Goal: Task Accomplishment & Management: Manage account settings

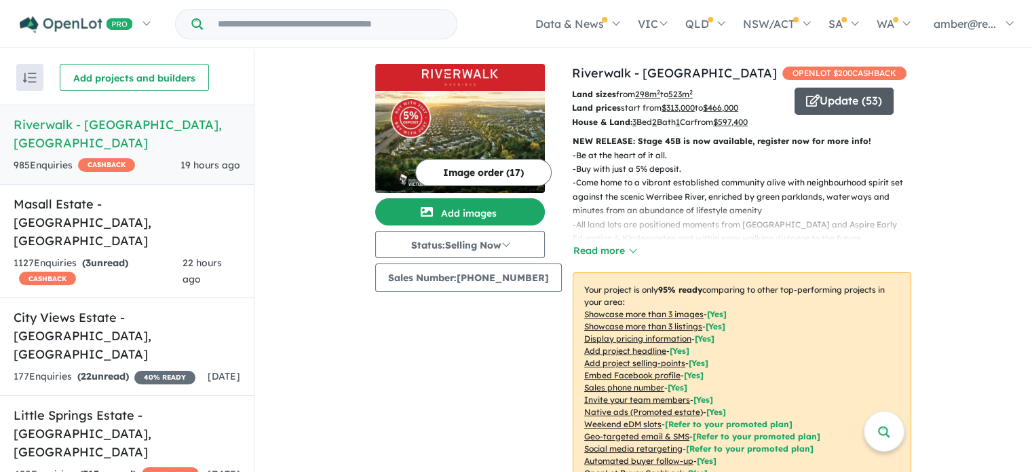
click at [828, 102] on button "Update ( 53 )" at bounding box center [843, 101] width 99 height 27
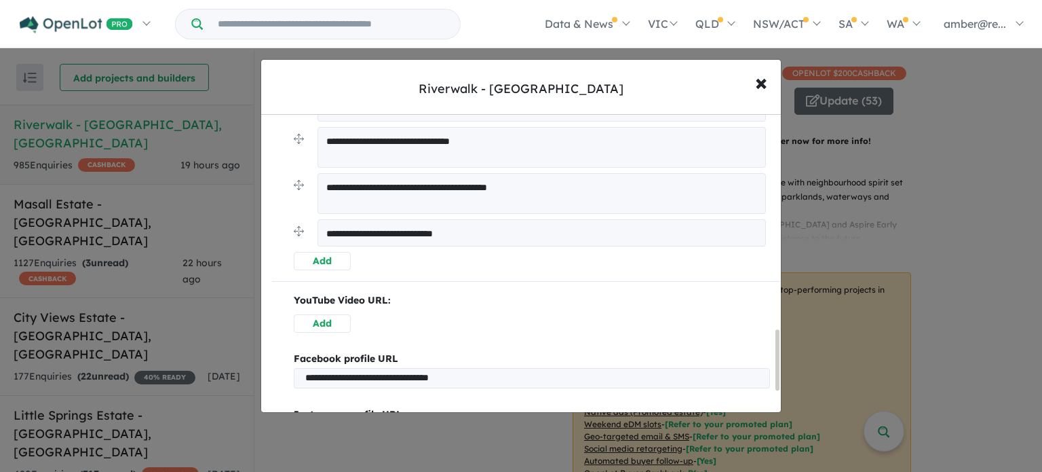
scroll to position [1086, 0]
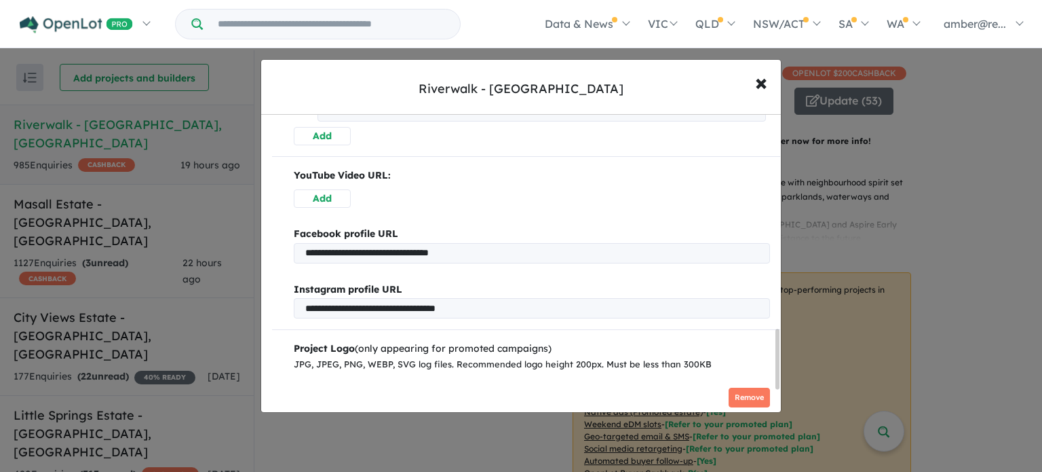
click at [923, 262] on div "**********" at bounding box center [521, 236] width 1042 height 472
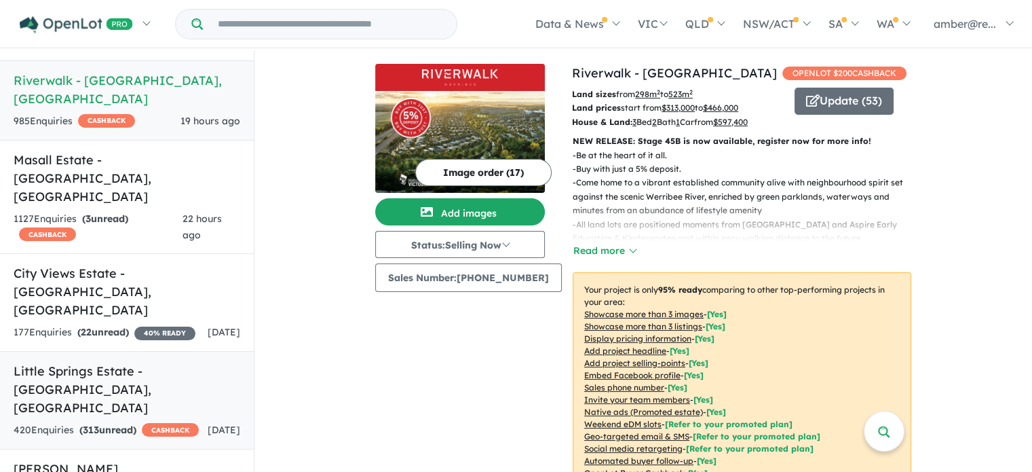
scroll to position [46, 0]
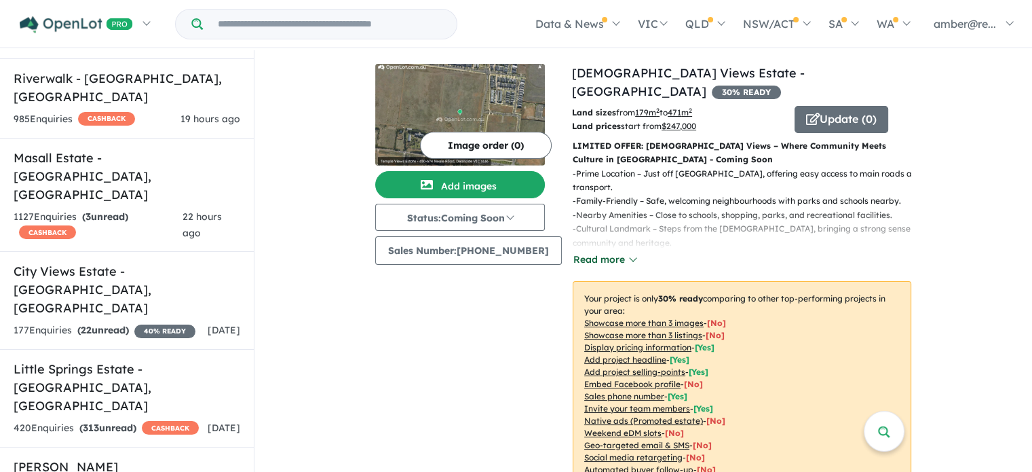
click at [606, 252] on button "Read more" at bounding box center [605, 260] width 64 height 16
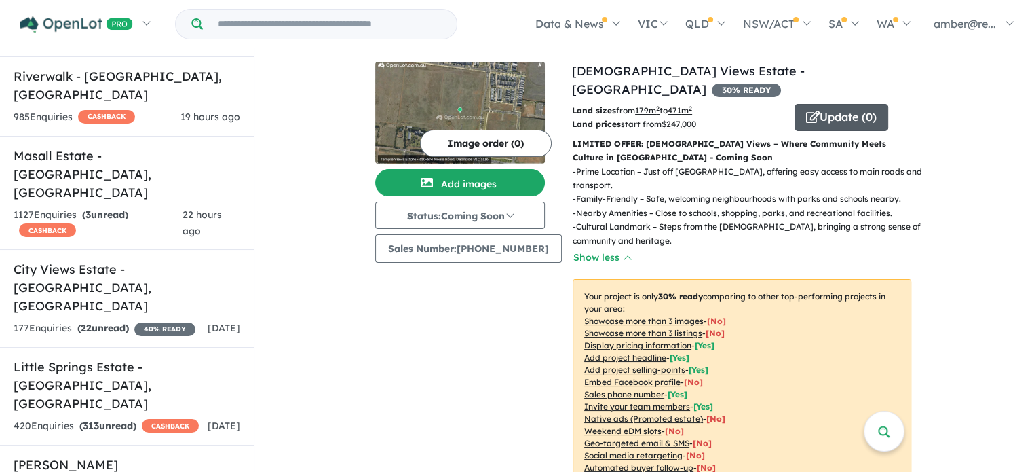
click at [828, 104] on button "Update ( 0 )" at bounding box center [841, 117] width 94 height 27
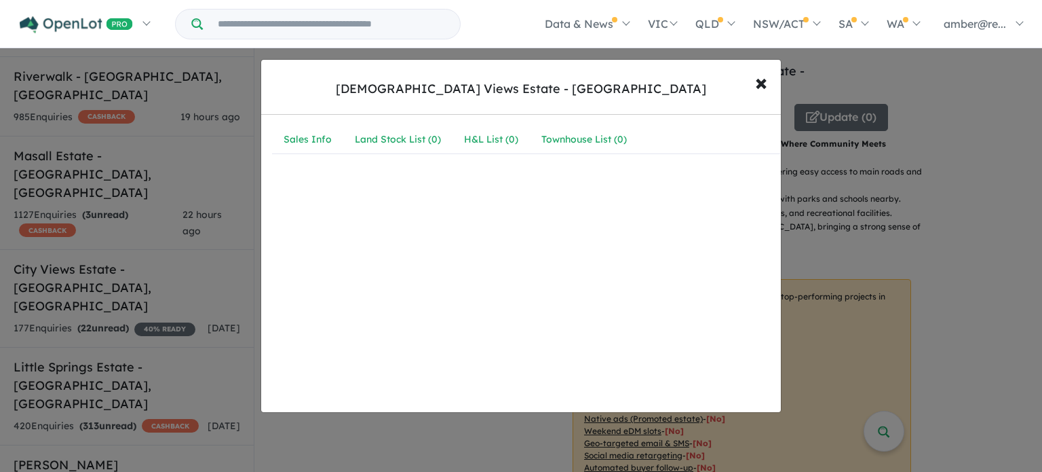
click at [850, 190] on div "[DEMOGRAPHIC_DATA] Views Estate - [GEOGRAPHIC_DATA] × Close Sales Info Land Sto…" at bounding box center [521, 236] width 1042 height 472
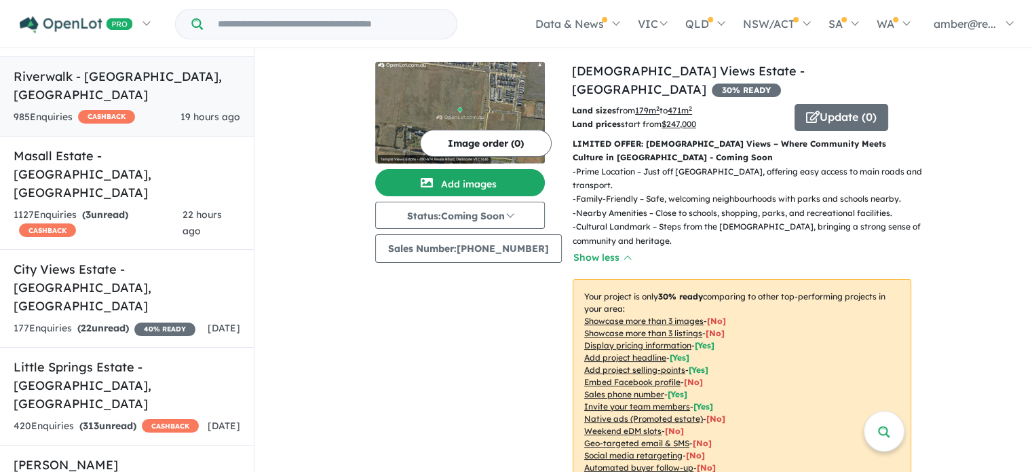
click at [168, 109] on div "985 Enquir ies ( 0 unread) CASHBACK 19 hours ago" at bounding box center [127, 117] width 227 height 16
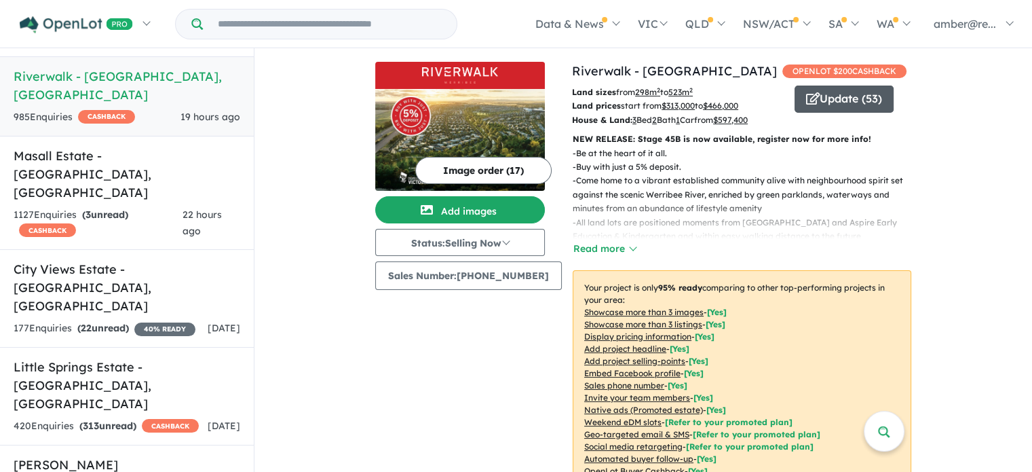
click at [860, 100] on button "Update ( 53 )" at bounding box center [843, 98] width 99 height 27
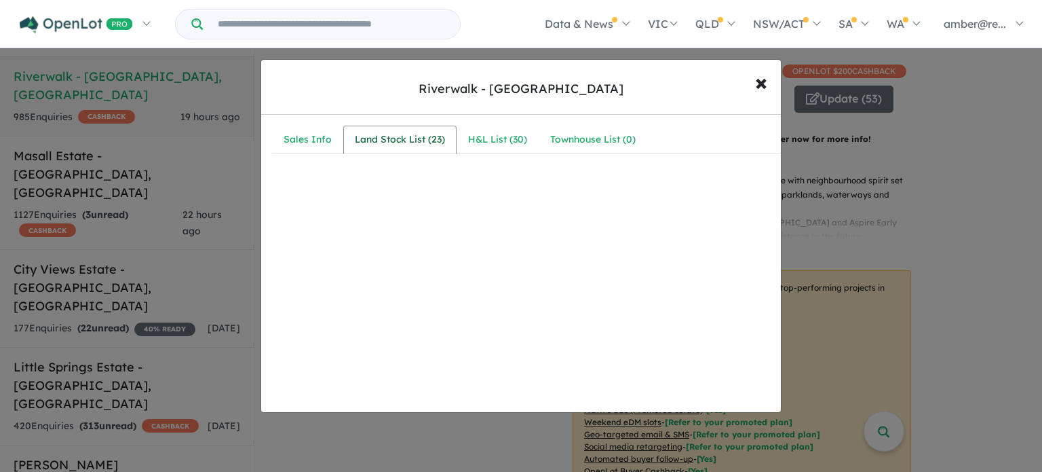
click at [418, 138] on div "Land Stock List ( 23 )" at bounding box center [400, 140] width 90 height 16
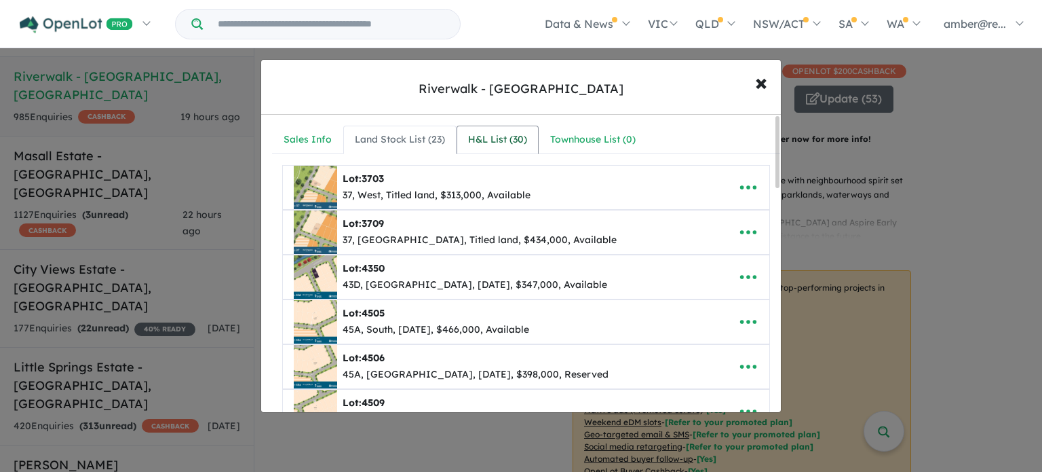
click at [469, 132] on div "H&L List ( 30 )" at bounding box center [497, 140] width 59 height 16
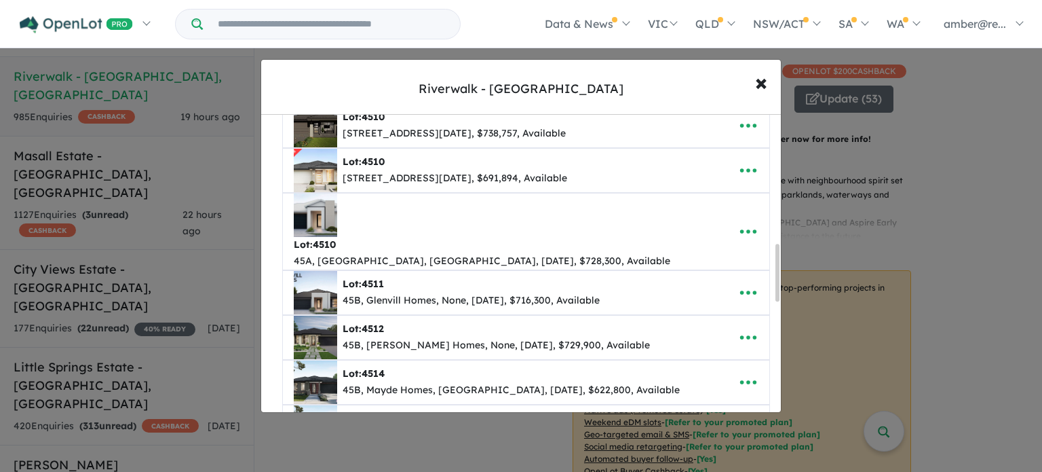
scroll to position [678, 0]
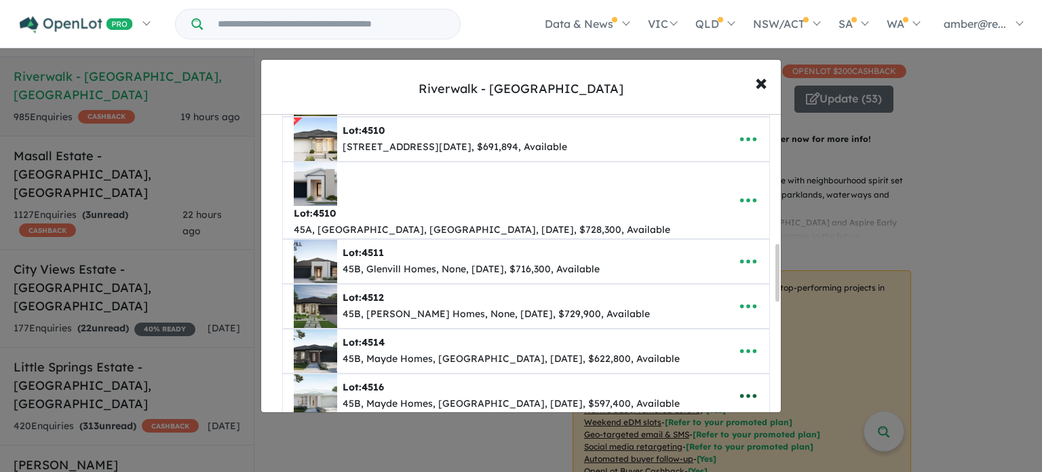
click at [751, 394] on icon "button" at bounding box center [748, 396] width 16 height 4
click at [720, 285] on link "Edit" at bounding box center [718, 300] width 100 height 31
select select "**********"
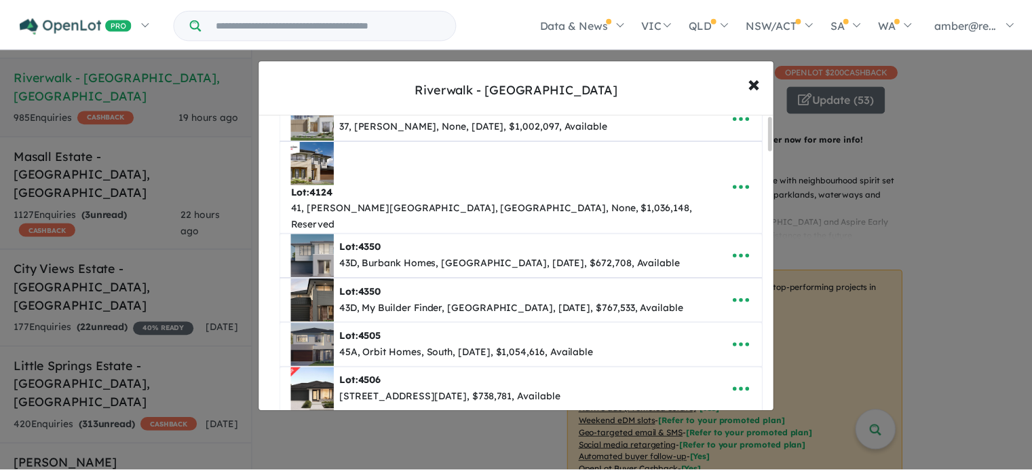
scroll to position [0, 0]
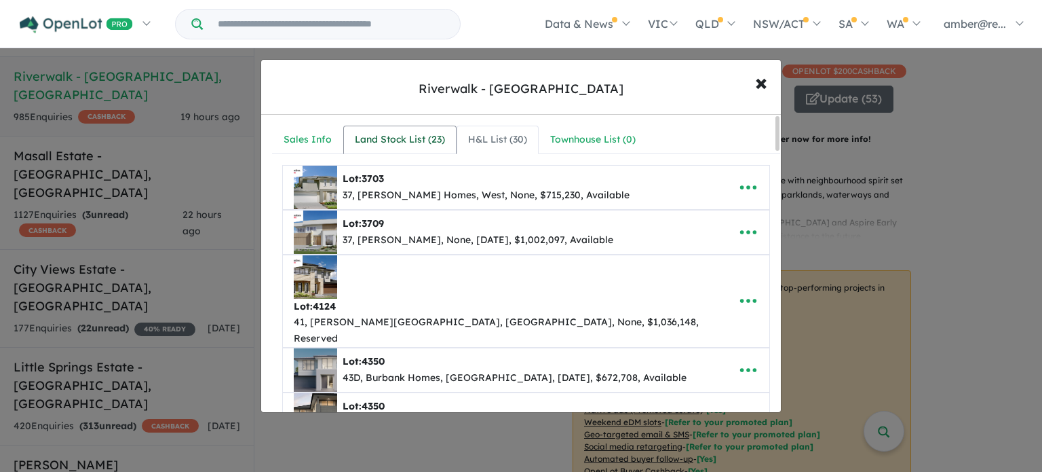
click at [398, 133] on div "Land Stock List ( 23 )" at bounding box center [400, 140] width 90 height 16
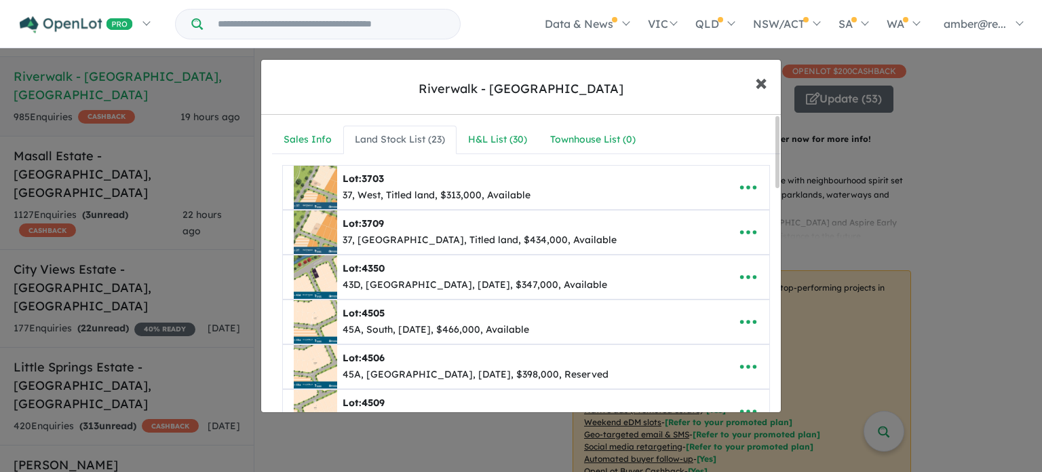
click at [754, 81] on button "× Close" at bounding box center [761, 82] width 39 height 37
